Goal: Navigation & Orientation: Find specific page/section

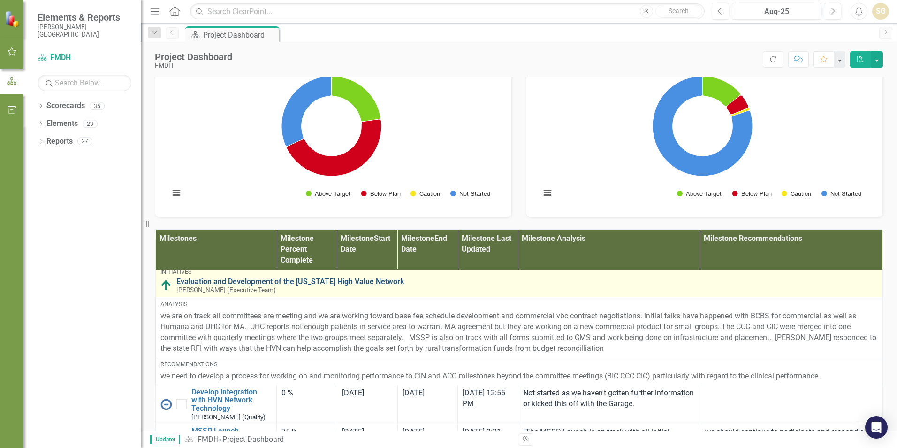
scroll to position [47, 0]
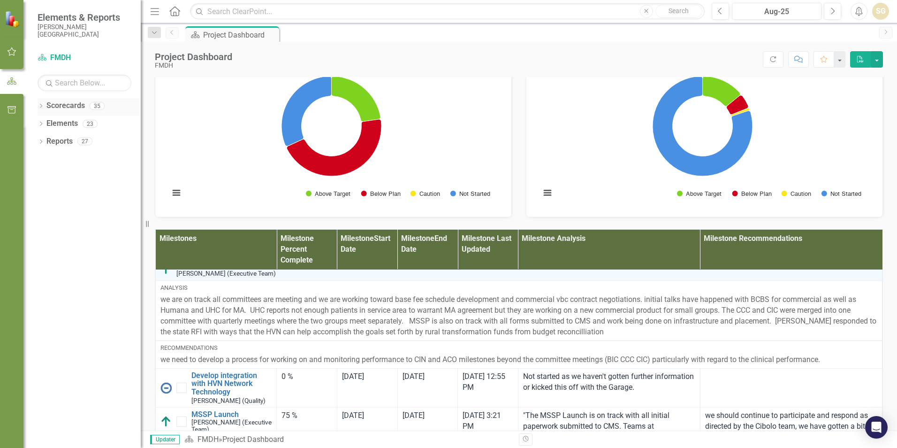
click at [43, 106] on icon "Dropdown" at bounding box center [41, 106] width 7 height 5
click at [43, 106] on div "Dropdown" at bounding box center [39, 105] width 8 height 7
click at [58, 54] on link "Scorecard FMDH" at bounding box center [85, 58] width 94 height 11
click at [41, 123] on icon "Dropdown" at bounding box center [41, 124] width 7 height 5
click at [41, 123] on icon "Dropdown" at bounding box center [39, 123] width 5 height 7
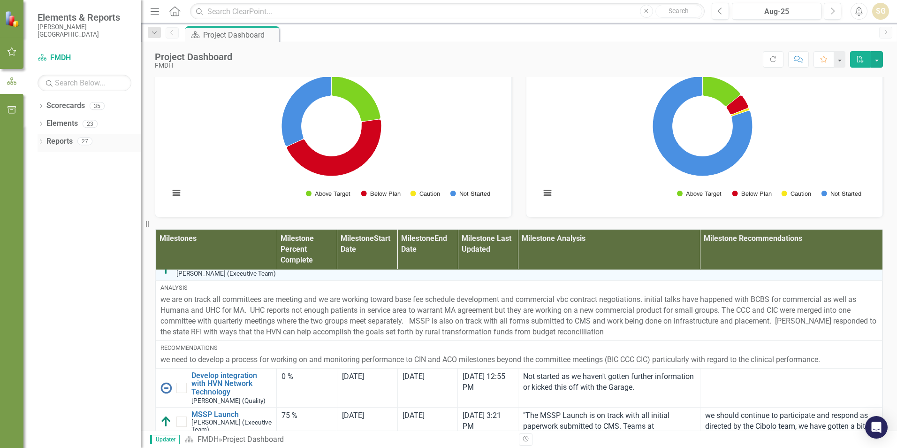
click at [39, 142] on icon "Dropdown" at bounding box center [41, 142] width 7 height 5
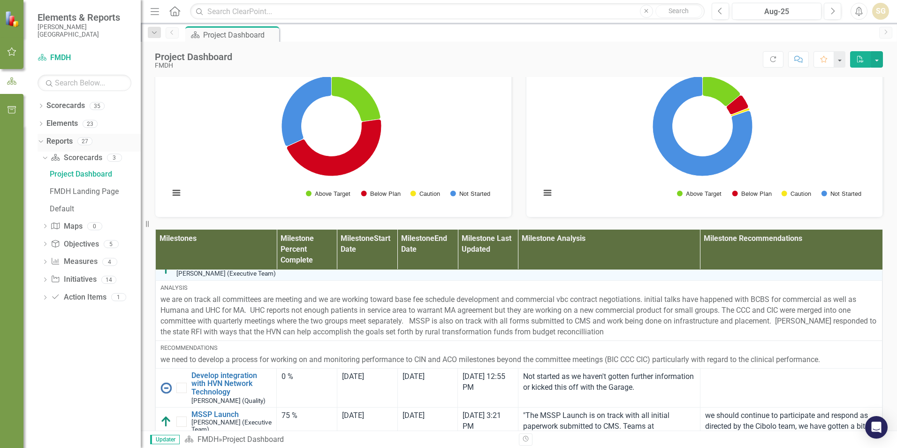
click at [39, 142] on icon "Dropdown" at bounding box center [39, 141] width 5 height 7
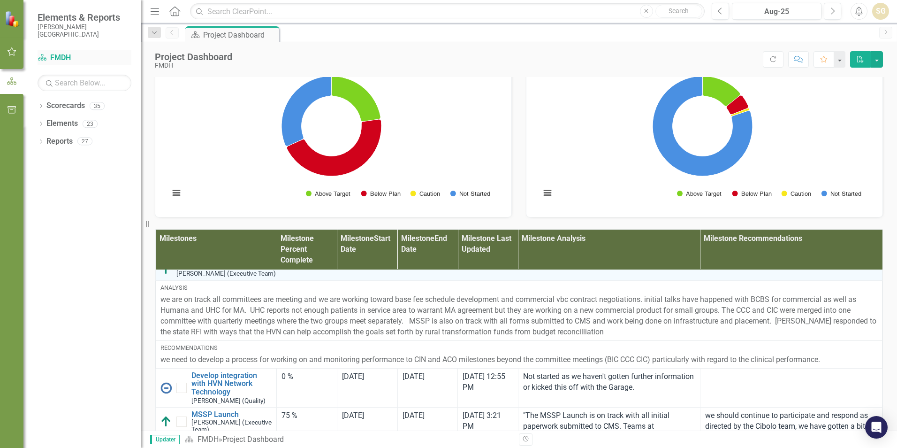
click at [39, 55] on icon "Scorecard" at bounding box center [42, 58] width 9 height 8
click at [40, 105] on icon "Dropdown" at bounding box center [41, 106] width 7 height 5
click at [47, 122] on icon "Dropdown" at bounding box center [45, 124] width 7 height 6
click at [56, 141] on icon "Dropdown" at bounding box center [55, 141] width 7 height 6
click at [56, 141] on icon "Dropdown" at bounding box center [55, 139] width 6 height 7
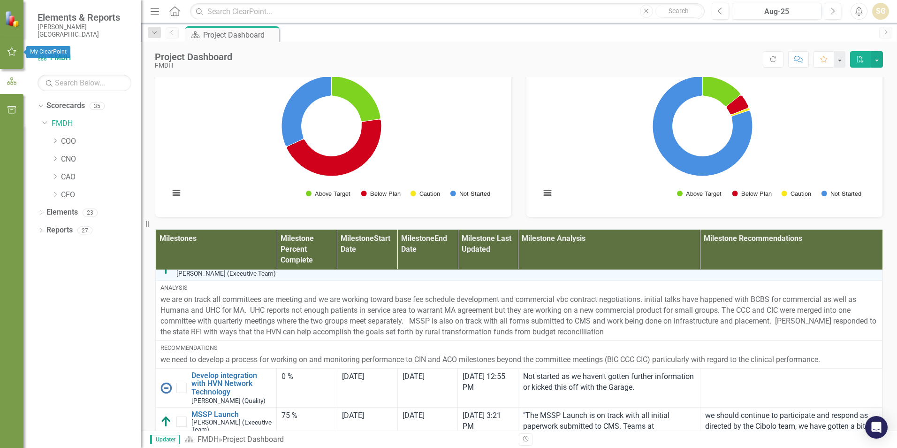
click at [14, 54] on icon "button" at bounding box center [12, 52] width 10 height 8
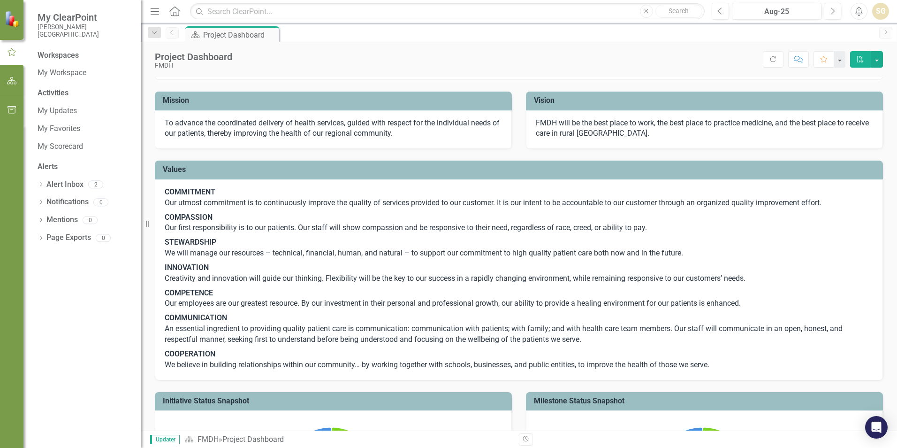
scroll to position [0, 0]
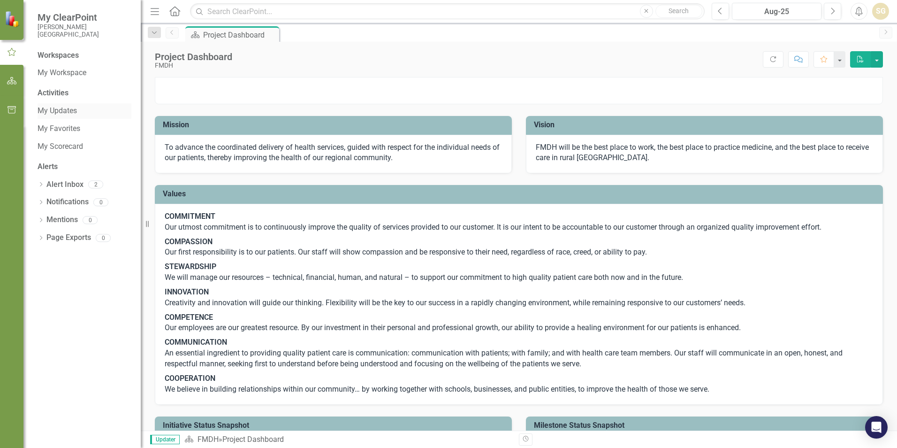
click at [63, 107] on link "My Updates" at bounding box center [85, 111] width 94 height 11
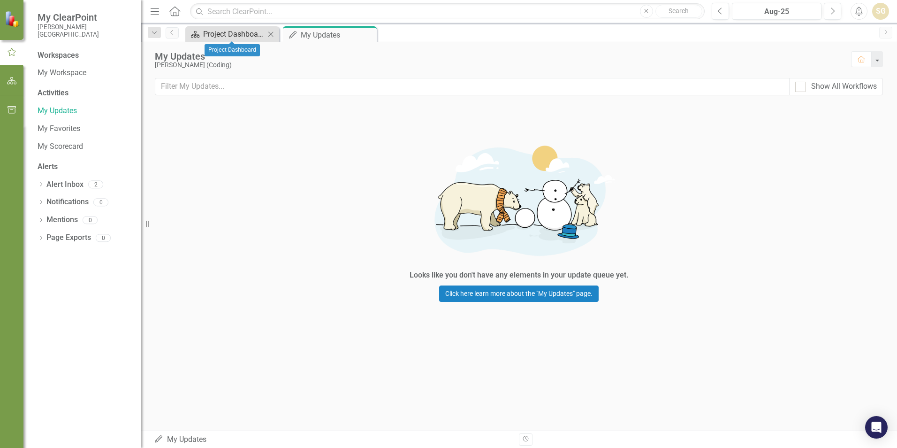
click at [244, 33] on div "Project Dashboard" at bounding box center [234, 34] width 62 height 12
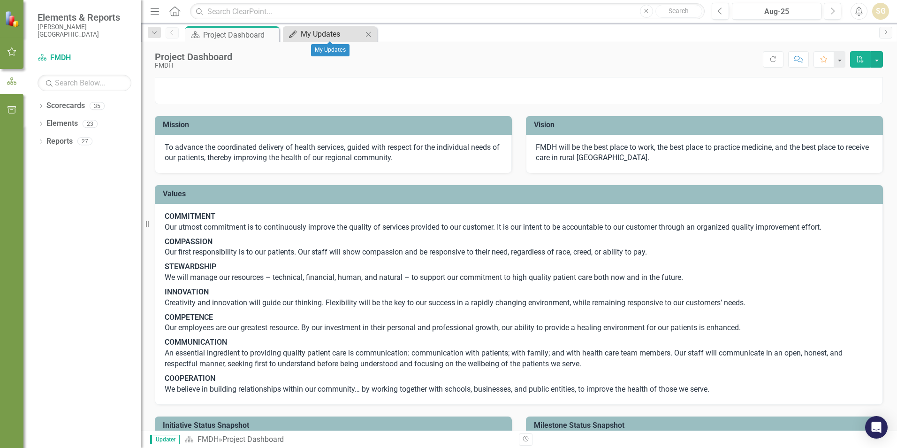
click at [303, 35] on div "My Updates" at bounding box center [332, 34] width 62 height 12
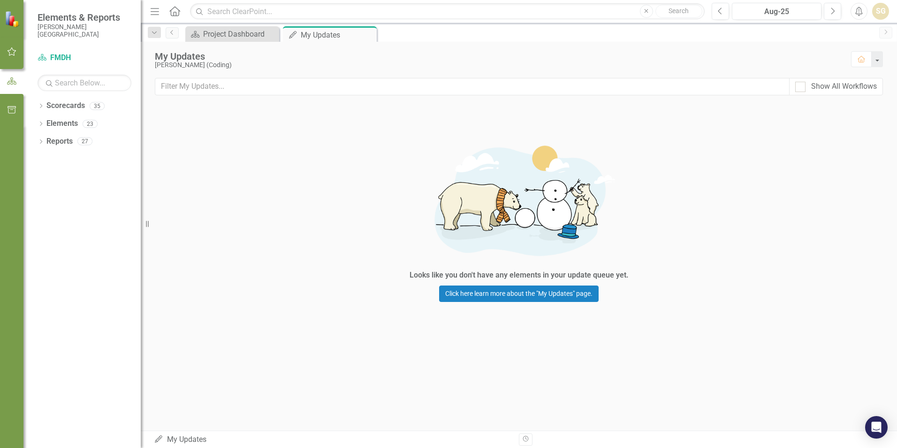
click at [15, 53] on icon "button" at bounding box center [12, 52] width 10 height 8
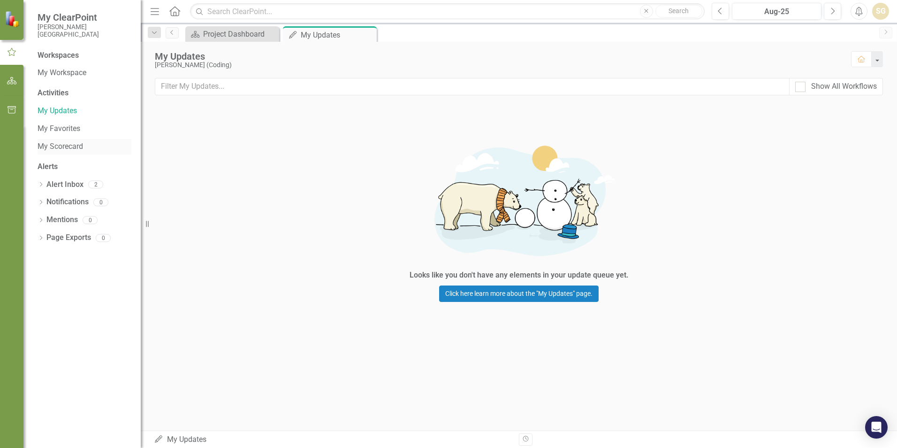
click at [63, 145] on link "My Scorecard" at bounding box center [85, 146] width 94 height 11
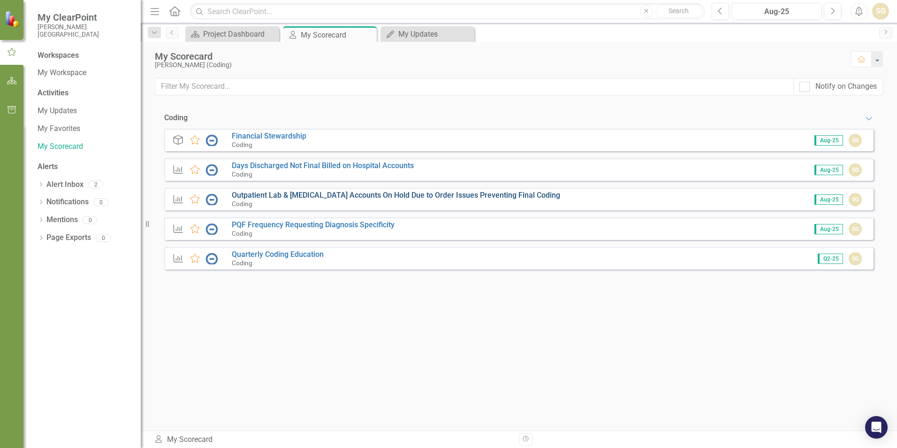
click at [243, 196] on link "Outpatient Lab & [MEDICAL_DATA] Accounts On Hold Due to Order Issues Preventing…" at bounding box center [396, 195] width 329 height 9
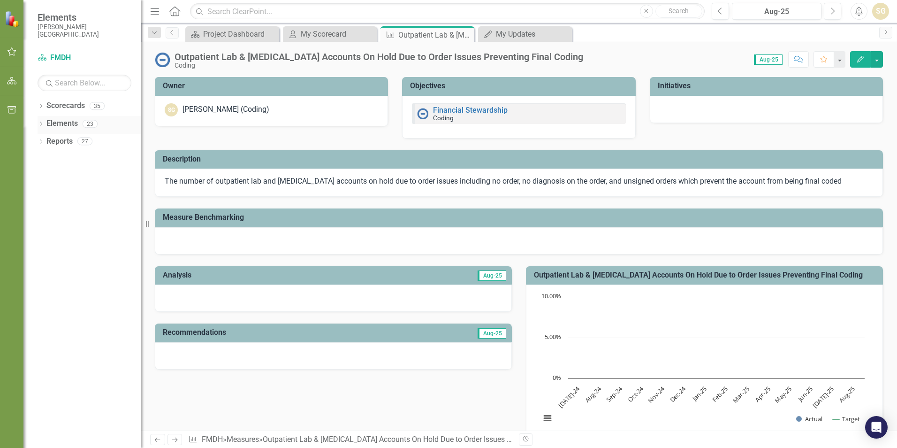
click at [39, 125] on icon "Dropdown" at bounding box center [41, 124] width 7 height 5
click at [39, 125] on icon "Dropdown" at bounding box center [39, 123] width 5 height 7
click at [41, 106] on icon "Dropdown" at bounding box center [41, 106] width 7 height 5
click at [46, 124] on icon at bounding box center [46, 123] width 2 height 5
click at [56, 195] on icon "Dropdown" at bounding box center [55, 195] width 7 height 6
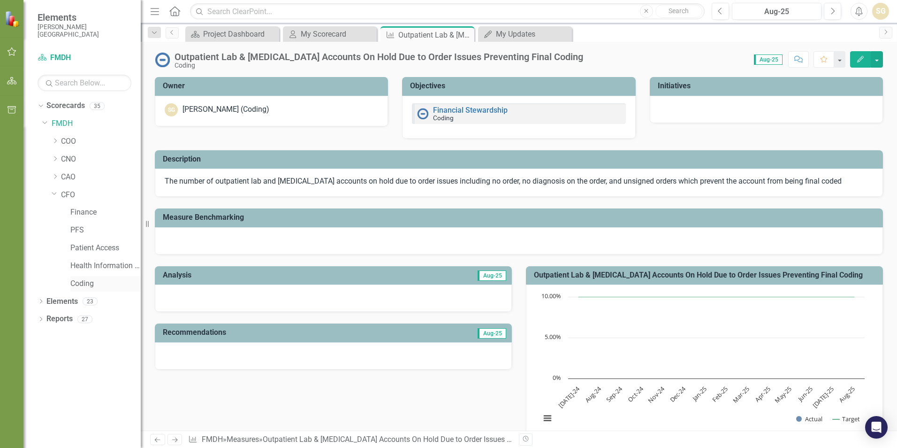
click at [84, 284] on link "Coding" at bounding box center [105, 283] width 70 height 11
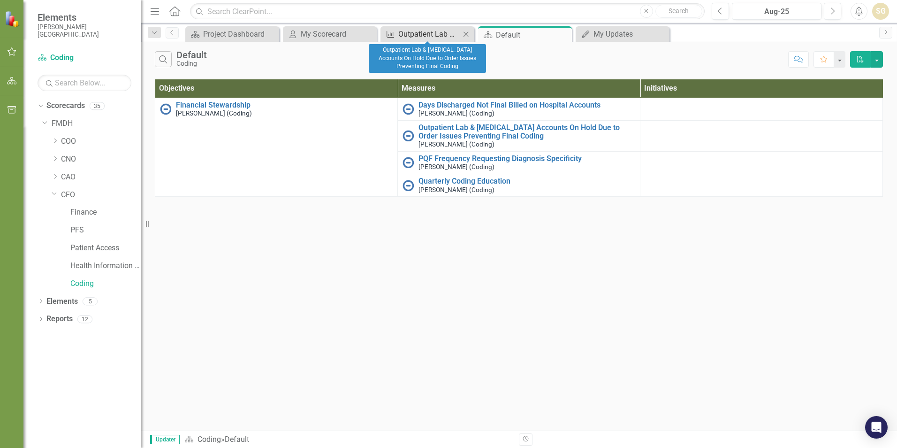
click at [418, 32] on div "Outpatient Lab & [MEDICAL_DATA] Accounts On Hold Due to Order Issues Preventing…" at bounding box center [430, 34] width 62 height 12
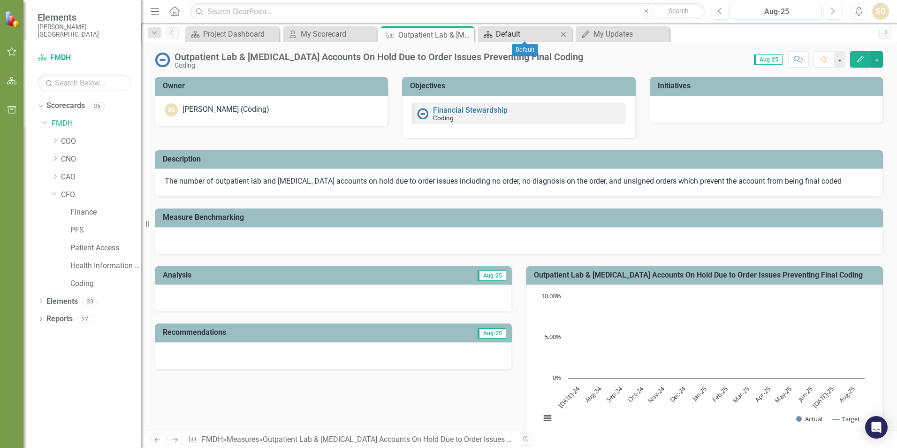
click at [511, 33] on div "Default" at bounding box center [527, 34] width 62 height 12
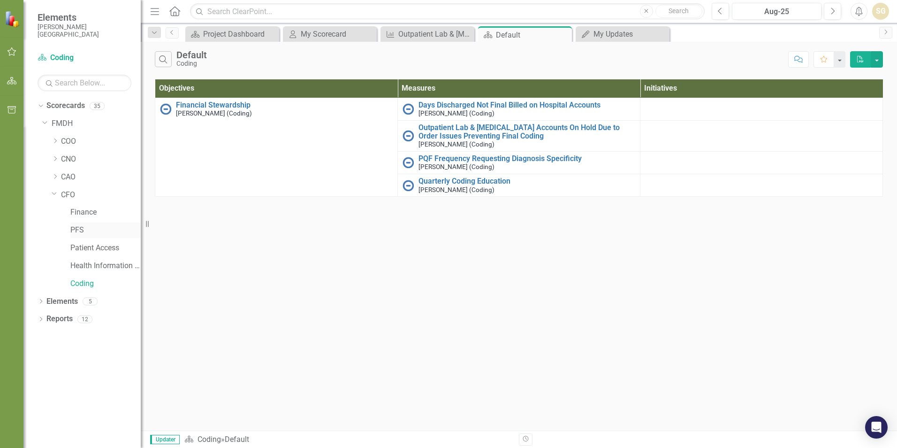
click at [80, 228] on link "PFS" at bounding box center [105, 230] width 70 height 11
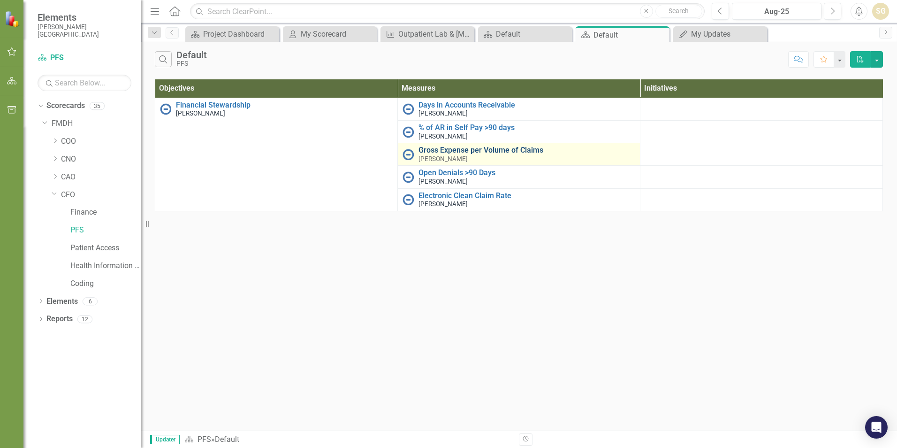
click at [429, 149] on link "Gross Expense per Volume of Claims" at bounding box center [527, 150] width 217 height 8
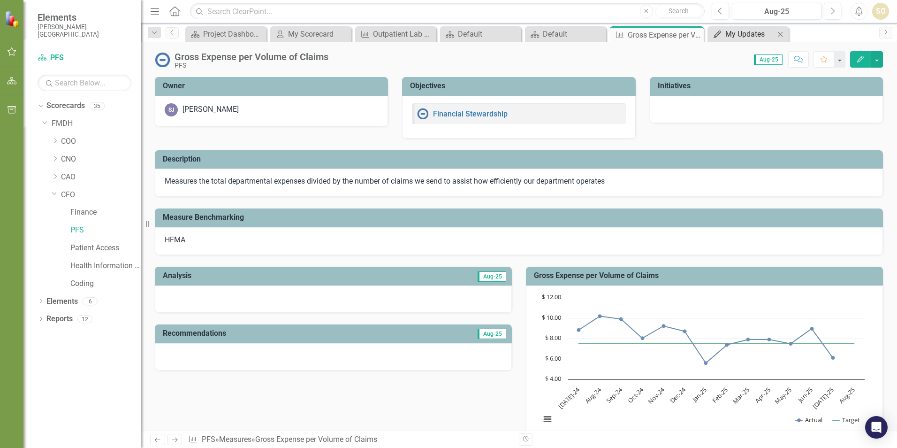
click at [739, 37] on div "My Updates" at bounding box center [750, 34] width 49 height 12
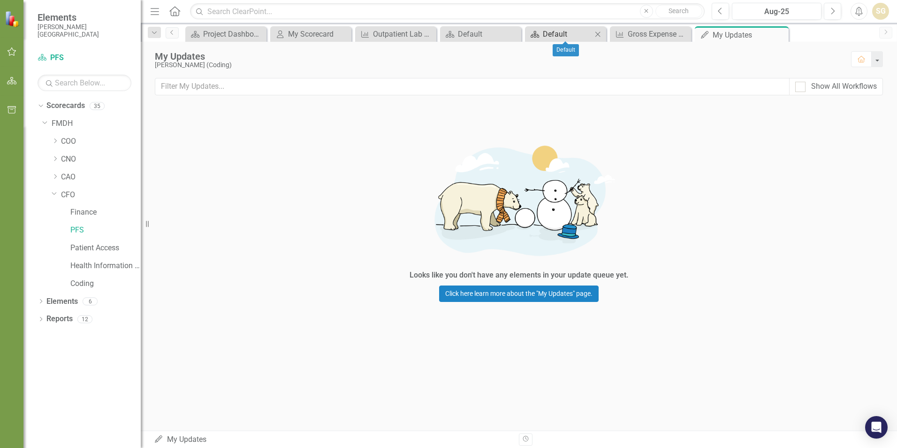
click at [575, 36] on div "Default" at bounding box center [567, 34] width 49 height 12
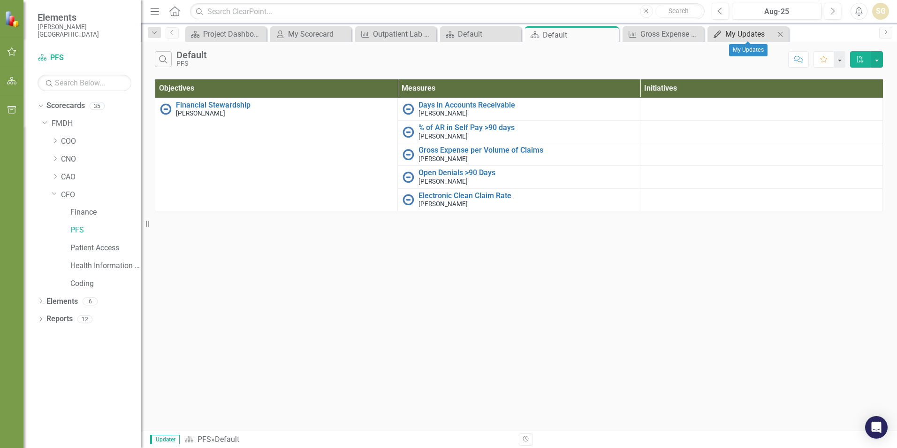
click at [729, 32] on div "My Updates" at bounding box center [750, 34] width 49 height 12
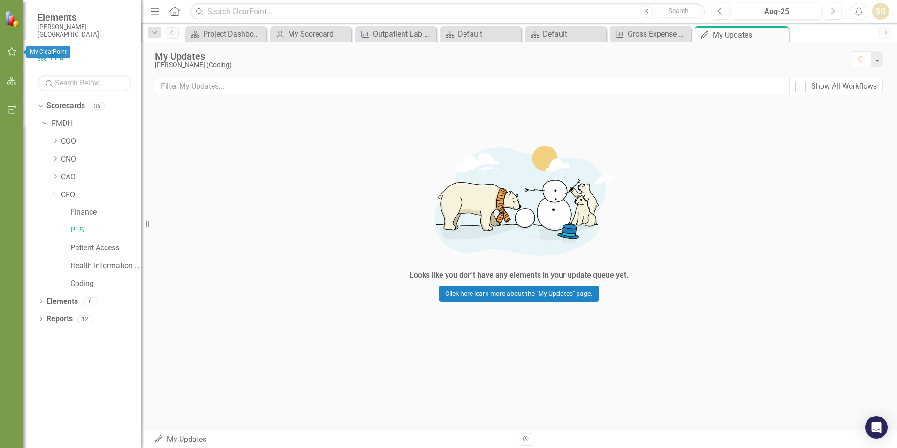
click at [9, 54] on icon "button" at bounding box center [12, 51] width 9 height 8
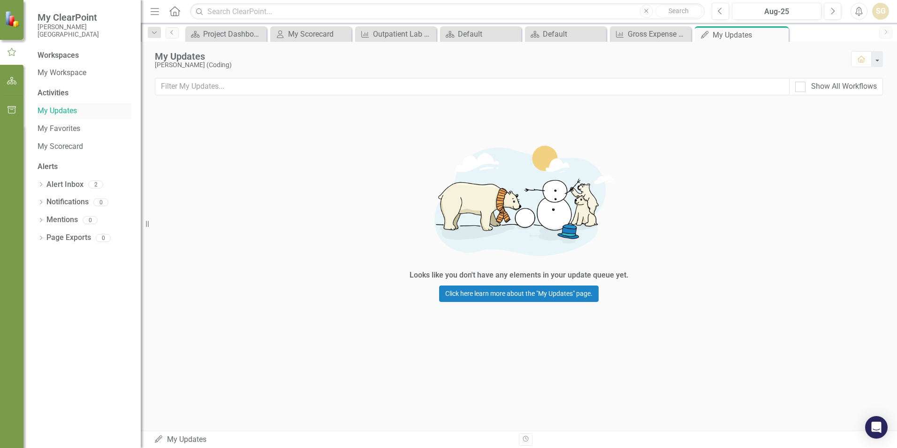
click at [46, 112] on link "My Updates" at bounding box center [85, 111] width 94 height 11
click at [15, 83] on icon "button" at bounding box center [12, 81] width 10 height 8
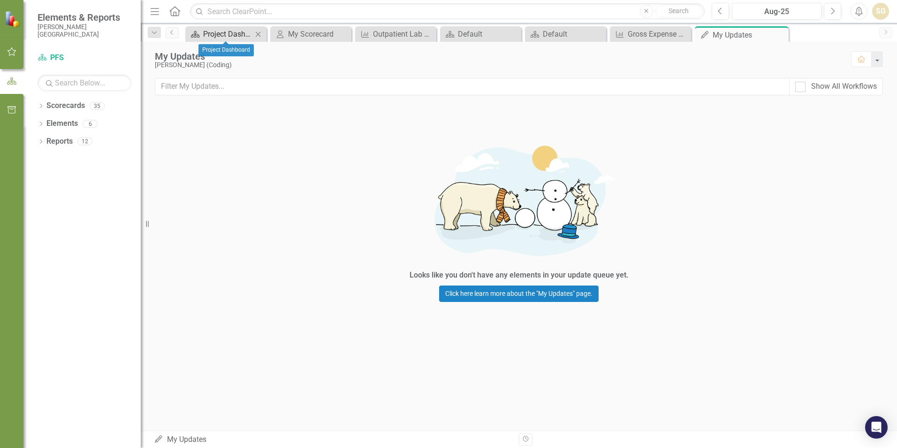
click at [238, 34] on div "Project Dashboard" at bounding box center [227, 34] width 49 height 12
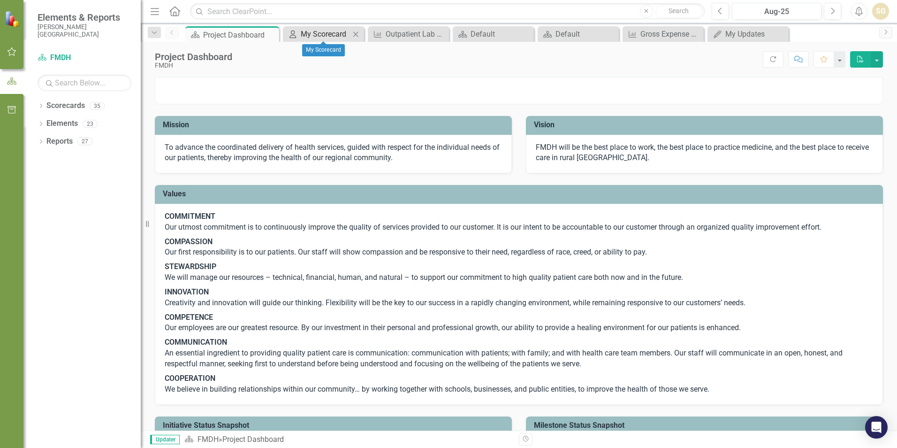
click at [315, 35] on div "My Scorecard" at bounding box center [325, 34] width 49 height 12
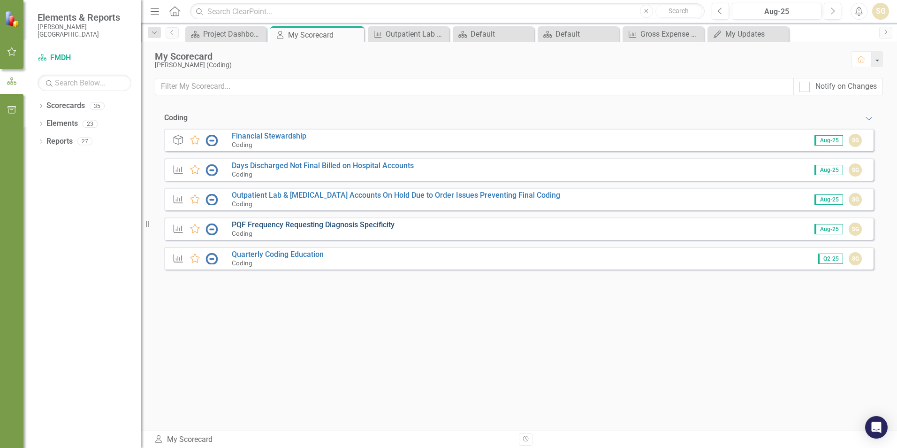
click at [343, 224] on link "PQF Frequency Requesting Diagnosis Specificity" at bounding box center [313, 224] width 163 height 9
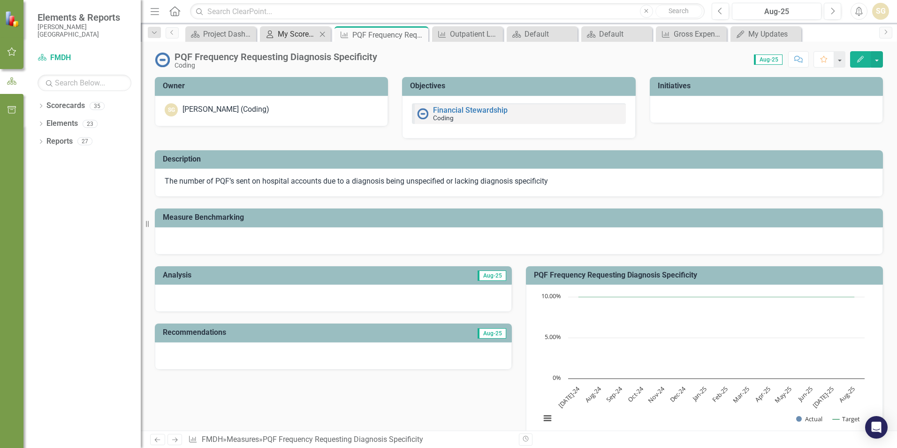
click at [294, 35] on div "My Scorecard" at bounding box center [297, 34] width 39 height 12
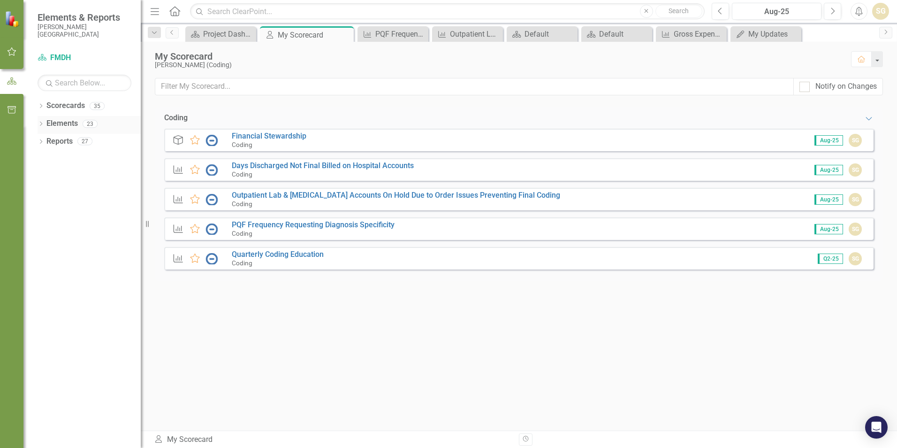
click at [42, 124] on icon at bounding box center [41, 124] width 2 height 4
click at [42, 123] on icon "Dropdown" at bounding box center [39, 123] width 5 height 7
click at [41, 105] on icon "Dropdown" at bounding box center [41, 106] width 7 height 5
click at [45, 125] on icon "Dropdown" at bounding box center [45, 124] width 7 height 6
click at [56, 194] on icon at bounding box center [55, 194] width 2 height 5
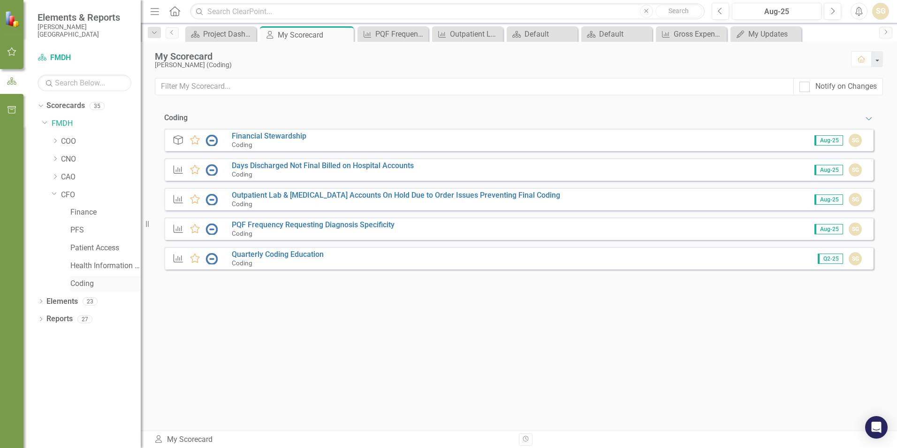
click at [90, 283] on link "Coding" at bounding box center [105, 283] width 70 height 11
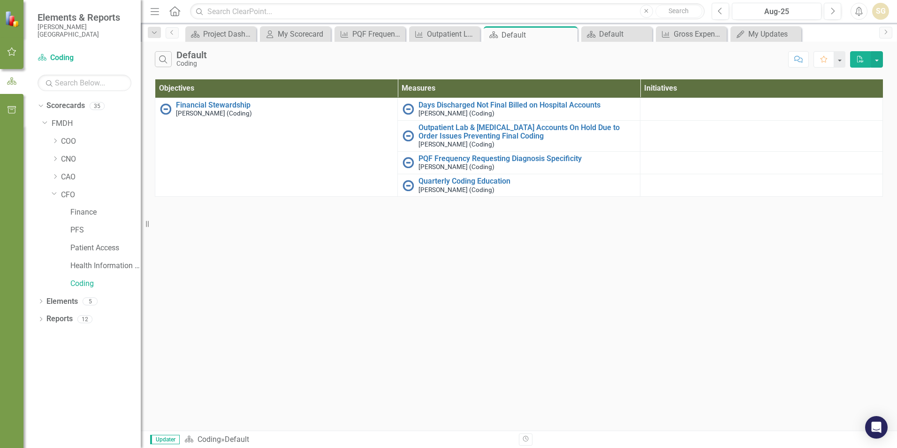
click at [879, 12] on div "SG" at bounding box center [881, 11] width 17 height 17
click at [693, 253] on div "Search Default Coding Comment Favorite PDF Objectives Measures Initiatives Fina…" at bounding box center [519, 236] width 757 height 389
click at [222, 36] on div "Project Dashboard" at bounding box center [222, 34] width 39 height 12
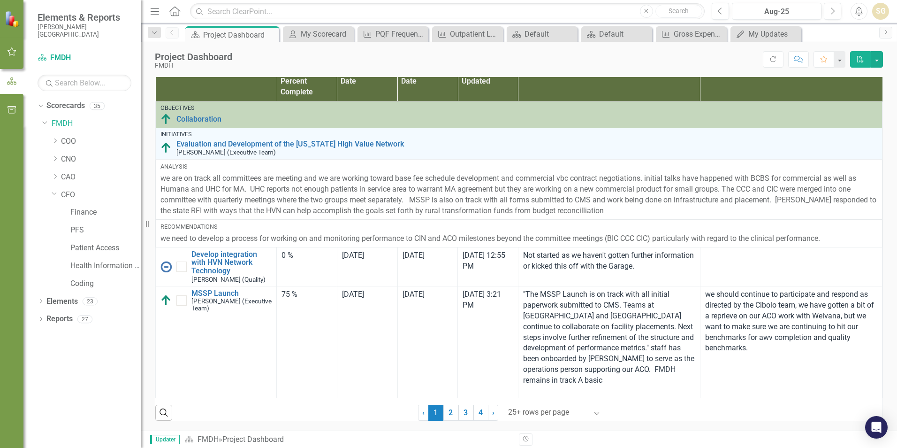
click at [880, 10] on div "SG" at bounding box center [881, 11] width 17 height 17
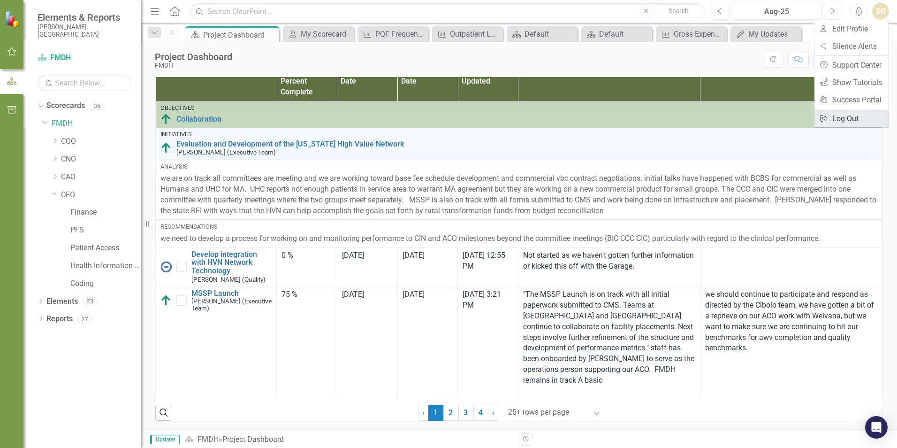
click at [835, 122] on link "Logout Log Out" at bounding box center [852, 118] width 74 height 17
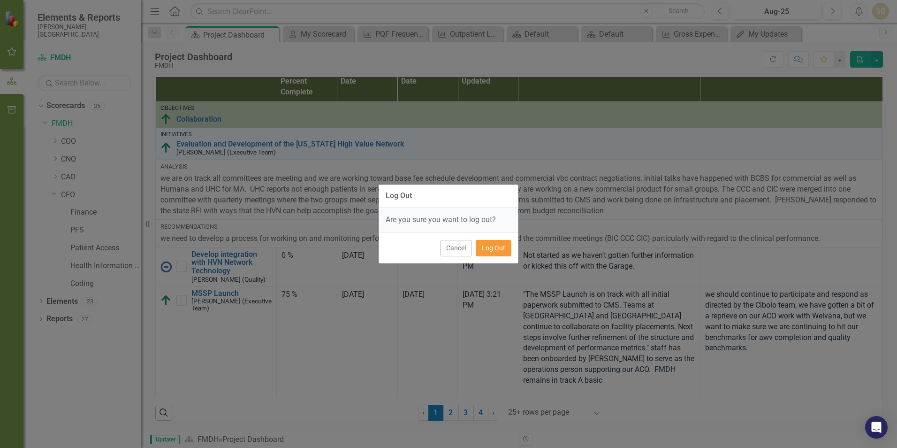
click at [503, 249] on button "Log Out" at bounding box center [494, 248] width 36 height 16
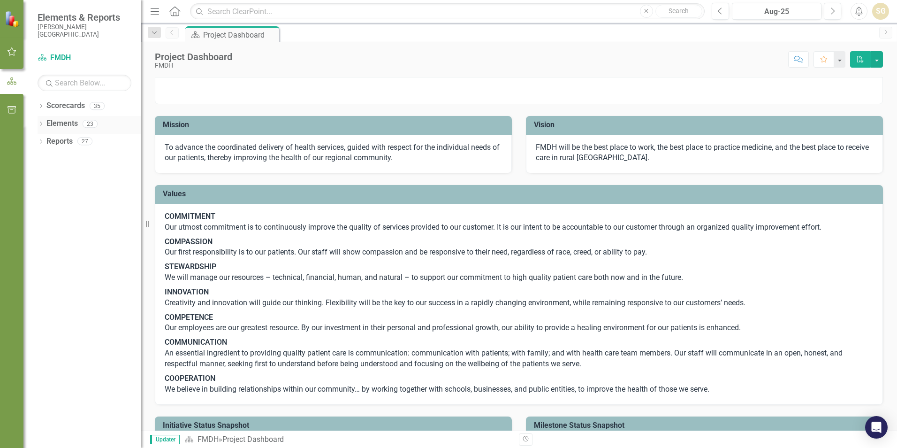
click at [39, 120] on div "Dropdown Elements 23" at bounding box center [89, 125] width 103 height 18
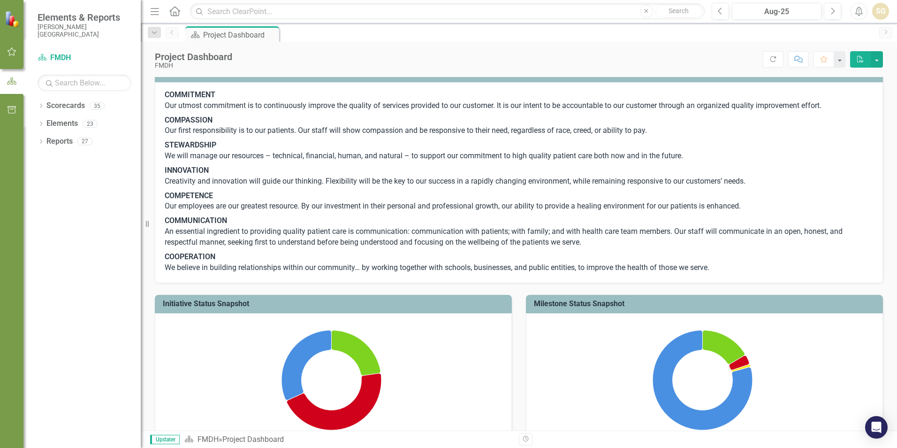
scroll to position [105, 0]
